Goal: Transaction & Acquisition: Purchase product/service

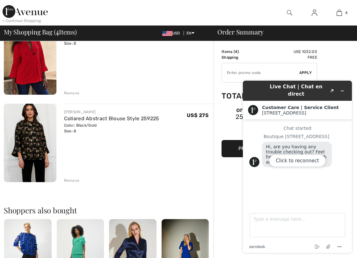
scroll to position [255, 0]
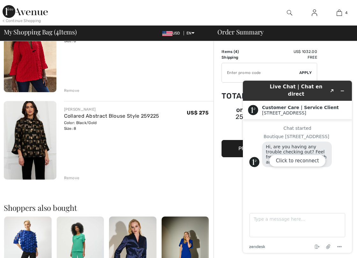
click at [33, 140] on img at bounding box center [30, 140] width 53 height 79
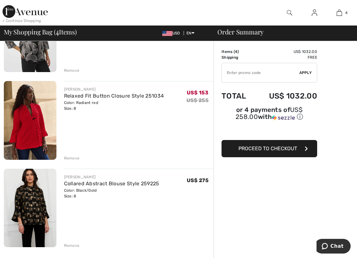
scroll to position [191, 0]
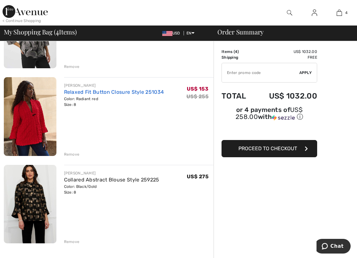
click at [82, 91] on link "Relaxed Fit Button Closure Style 251034" at bounding box center [114, 92] width 100 height 6
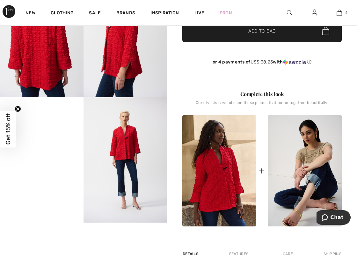
scroll to position [223, 0]
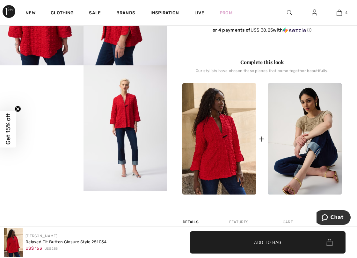
click at [220, 156] on img at bounding box center [219, 138] width 74 height 111
click at [114, 123] on img at bounding box center [124, 127] width 83 height 125
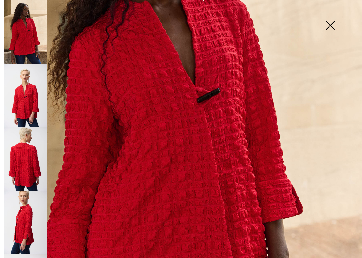
scroll to position [159, 0]
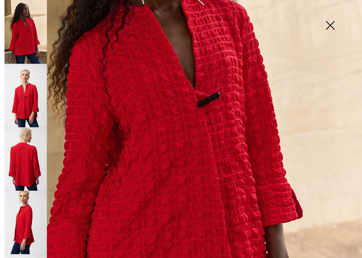
click at [329, 24] on img at bounding box center [330, 26] width 32 height 33
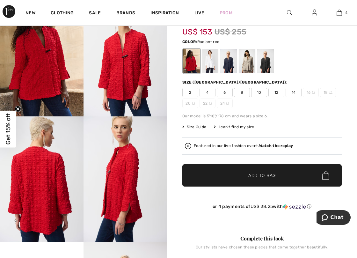
scroll to position [32, 0]
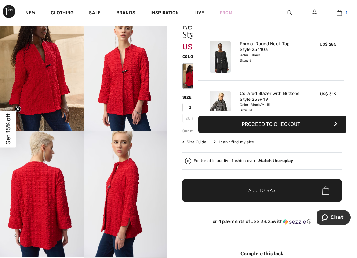
click at [340, 11] on img at bounding box center [339, 13] width 5 height 8
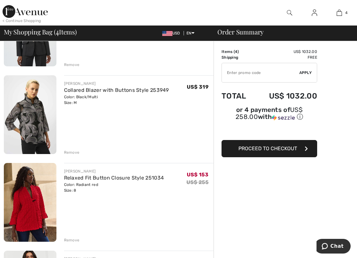
scroll to position [96, 0]
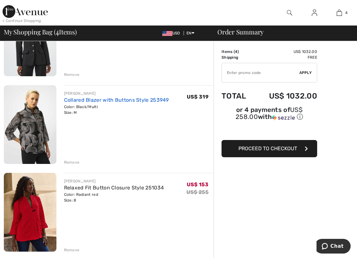
click at [84, 99] on link "Collared Blazer with Buttons Style 253949" at bounding box center [116, 100] width 105 height 6
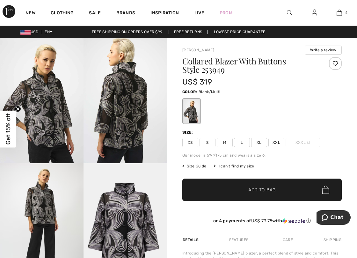
click at [50, 111] on img at bounding box center [41, 100] width 83 height 125
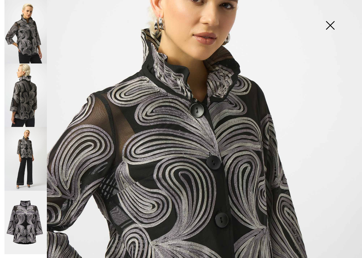
scroll to position [223, 0]
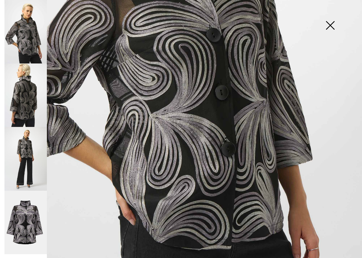
click at [29, 107] on img at bounding box center [25, 94] width 42 height 63
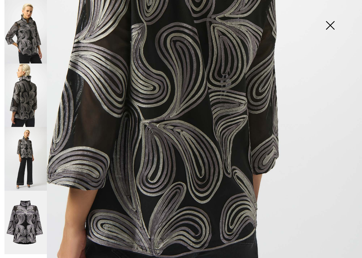
click at [27, 151] on img at bounding box center [25, 158] width 42 height 63
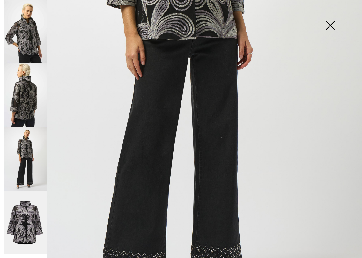
click at [32, 221] on img at bounding box center [25, 223] width 42 height 64
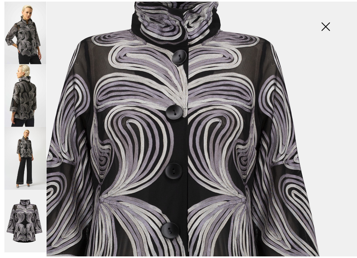
scroll to position [64, 0]
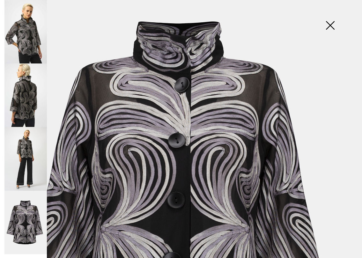
click at [329, 25] on img at bounding box center [330, 26] width 32 height 33
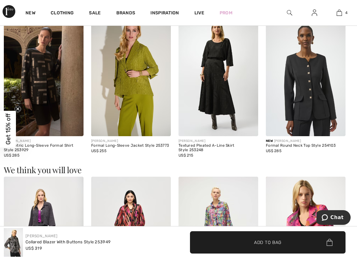
scroll to position [414, 0]
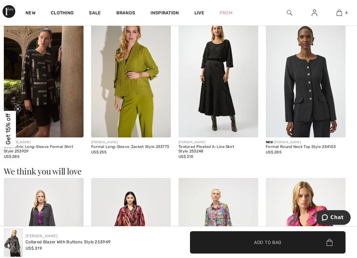
click at [49, 75] on img at bounding box center [44, 78] width 80 height 120
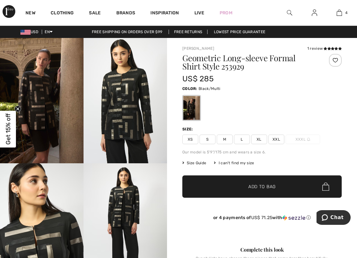
click at [132, 109] on img at bounding box center [124, 100] width 83 height 125
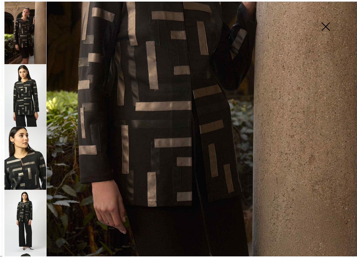
scroll to position [191, 0]
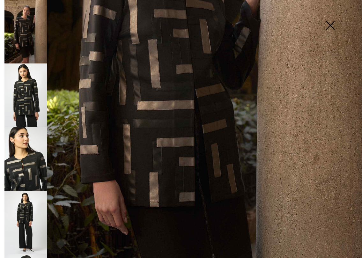
click at [328, 22] on img at bounding box center [330, 26] width 32 height 33
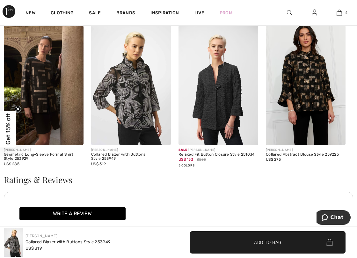
scroll to position [733, 0]
